Goal: Transaction & Acquisition: Book appointment/travel/reservation

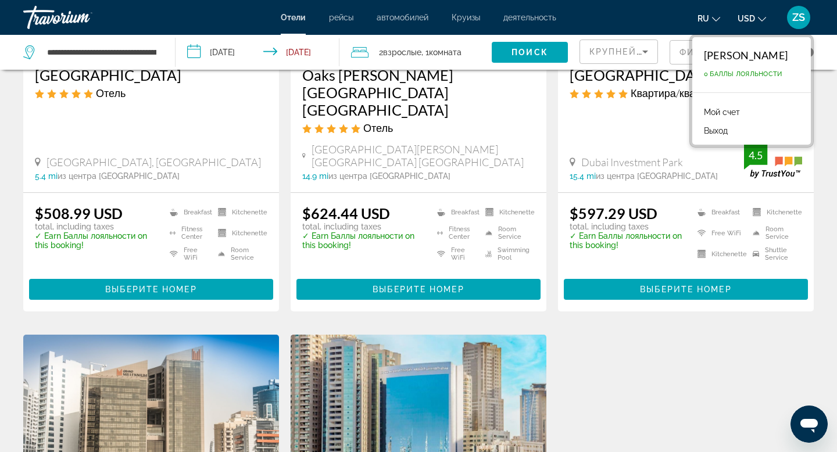
click at [800, 16] on span "ZS" at bounding box center [798, 18] width 13 height 12
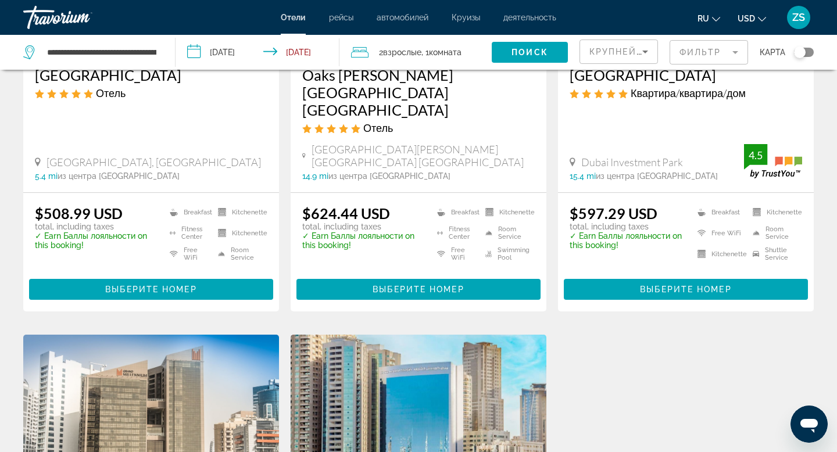
click at [800, 16] on span "ZS" at bounding box center [798, 18] width 13 height 12
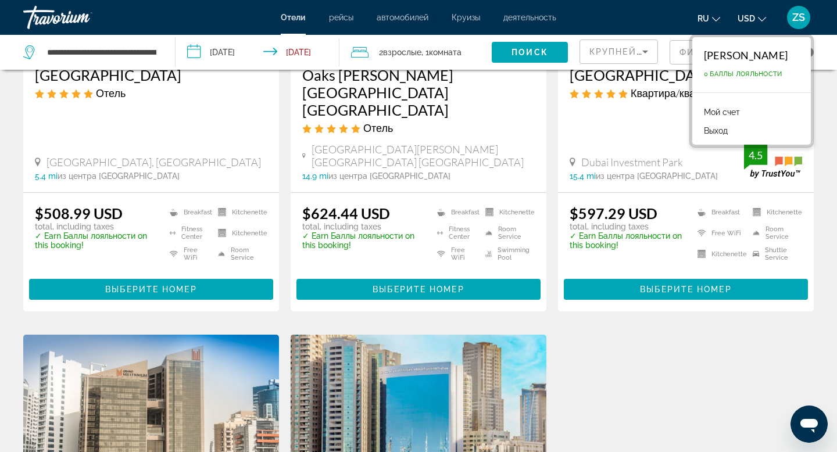
click at [799, 16] on span "ZS" at bounding box center [798, 18] width 13 height 12
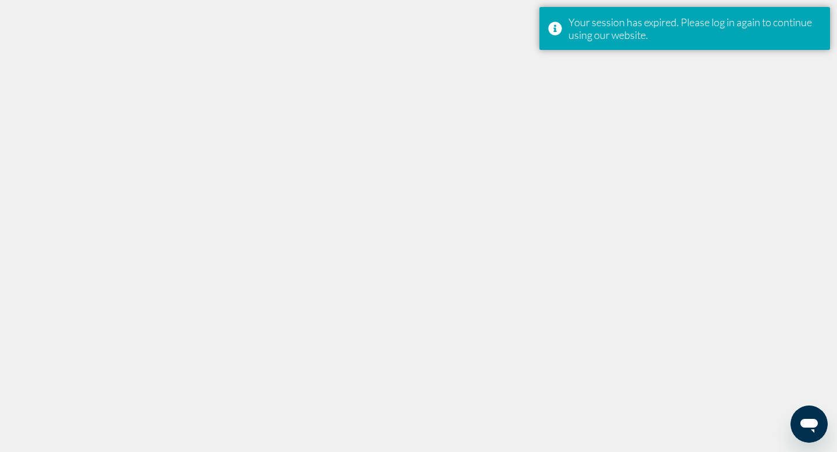
click at [464, 191] on div at bounding box center [418, 226] width 837 height 452
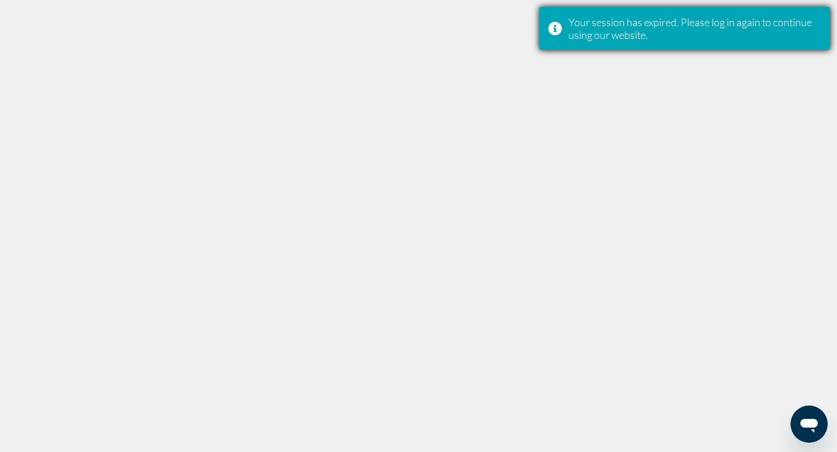
click at [586, 34] on div "Your session has expired. Please log in again to continue using our website." at bounding box center [694, 29] width 253 height 26
